Goal: Check status: Check status

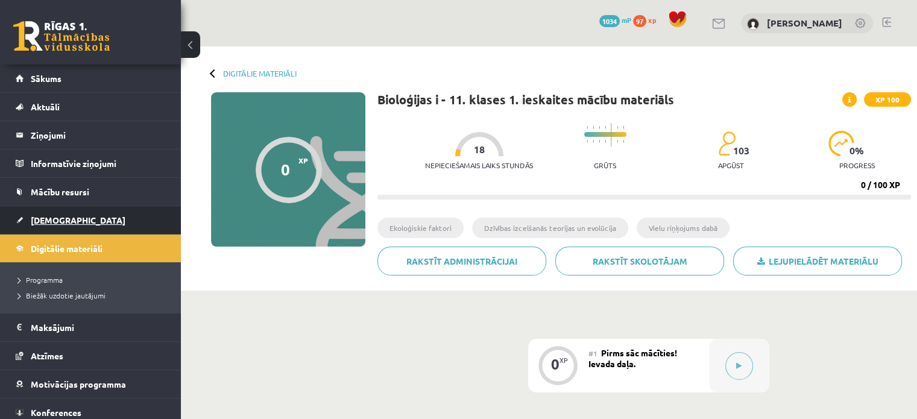
click at [51, 223] on span "[DEMOGRAPHIC_DATA]" at bounding box center [78, 220] width 95 height 11
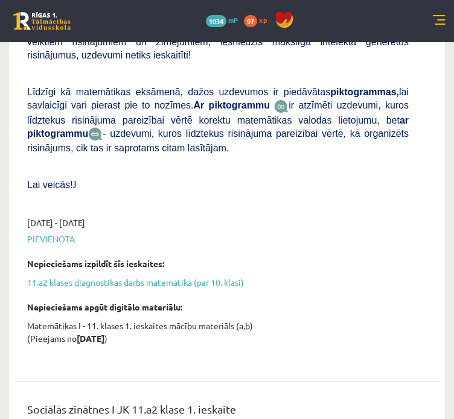
scroll to position [2337, 0]
